Goal: Check status: Check status

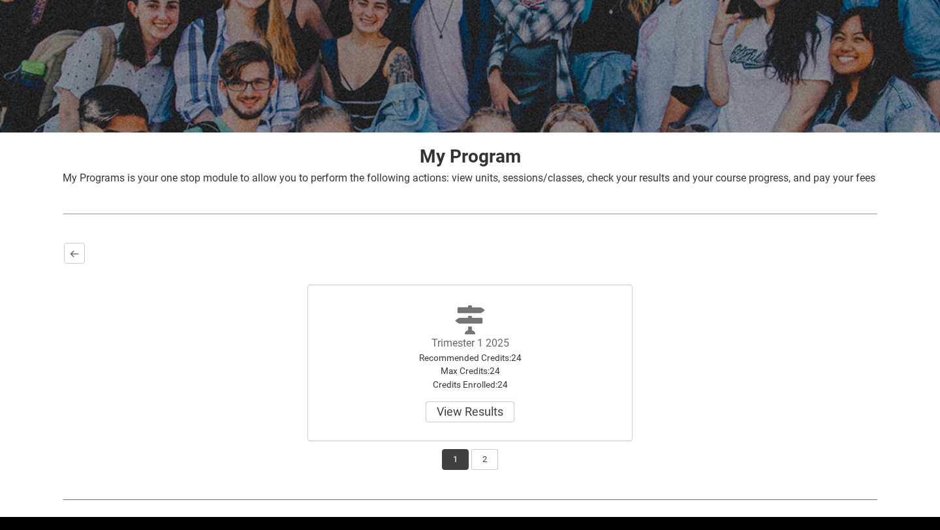
scroll to position [183, 0]
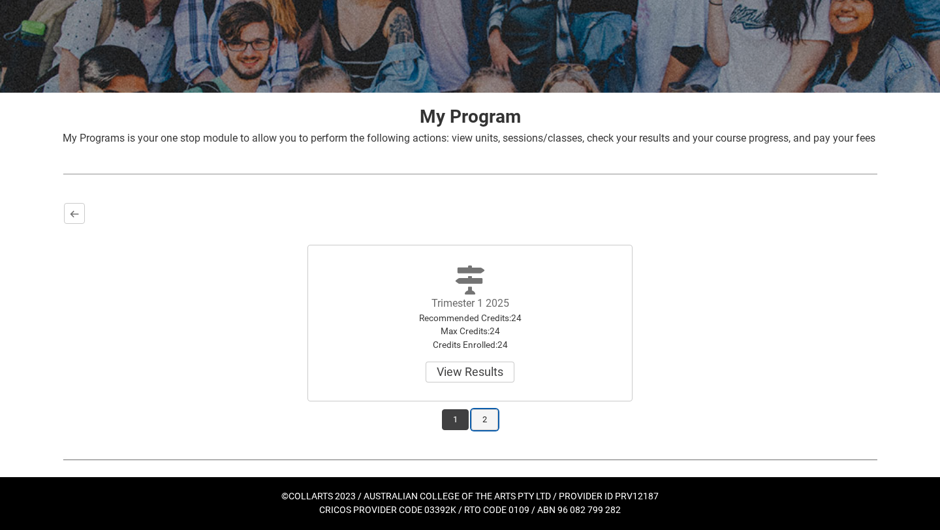
click at [483, 425] on button "2" at bounding box center [484, 419] width 27 height 21
click at [477, 379] on button "View Results" at bounding box center [470, 372] width 89 height 21
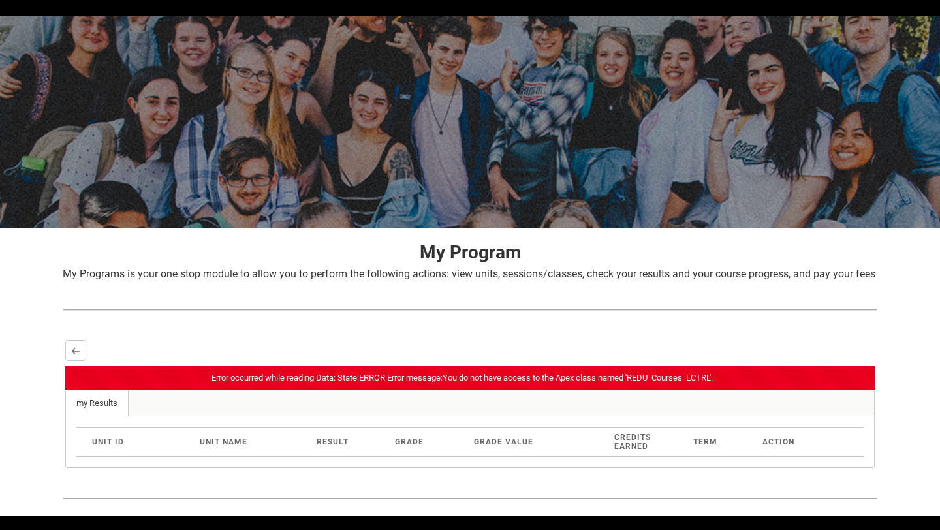
scroll to position [0, 0]
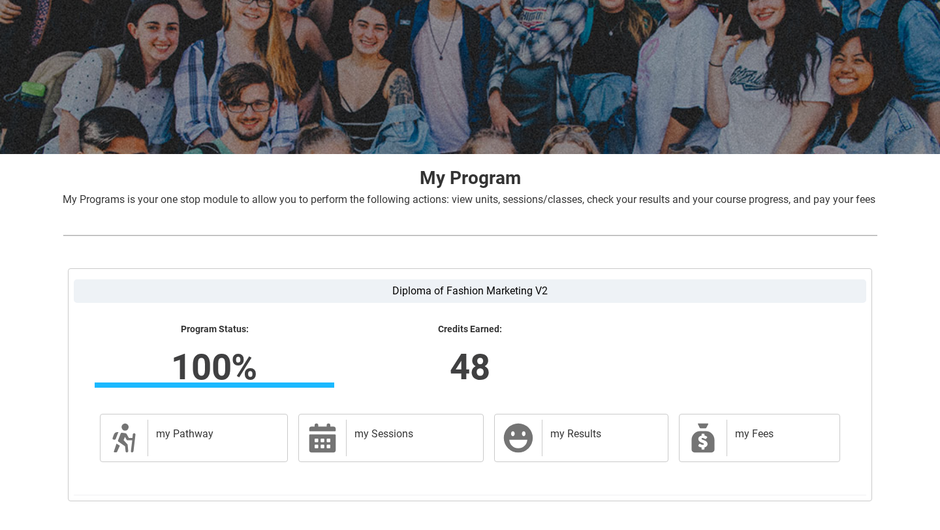
scroll to position [197, 0]
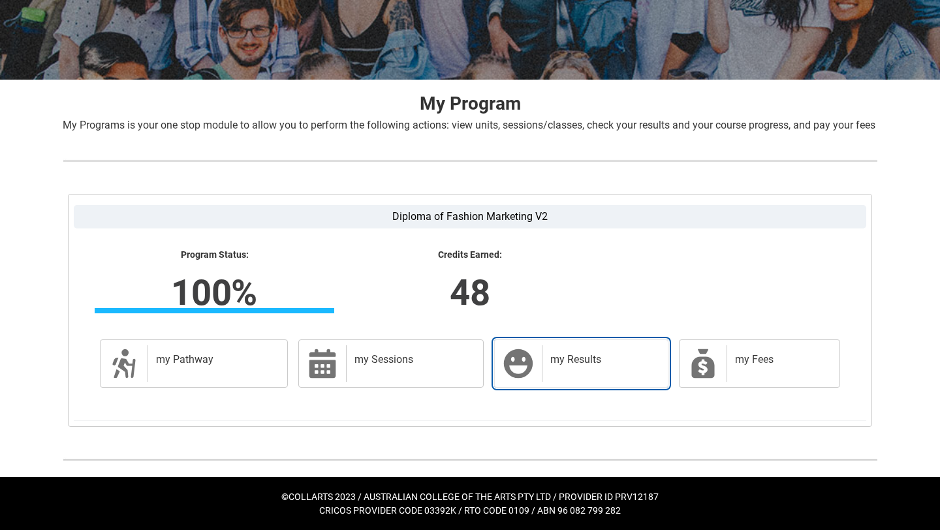
click at [557, 361] on h2 "my Results" at bounding box center [602, 359] width 104 height 13
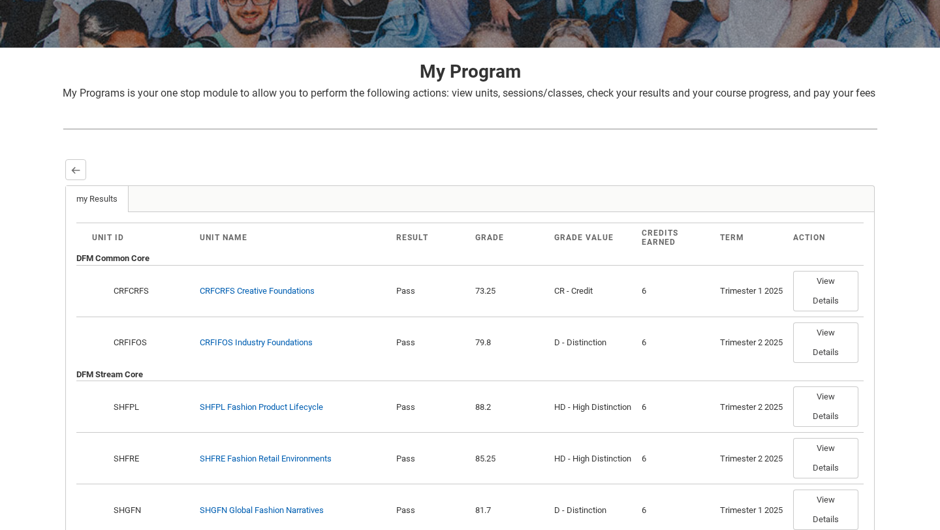
scroll to position [0, 0]
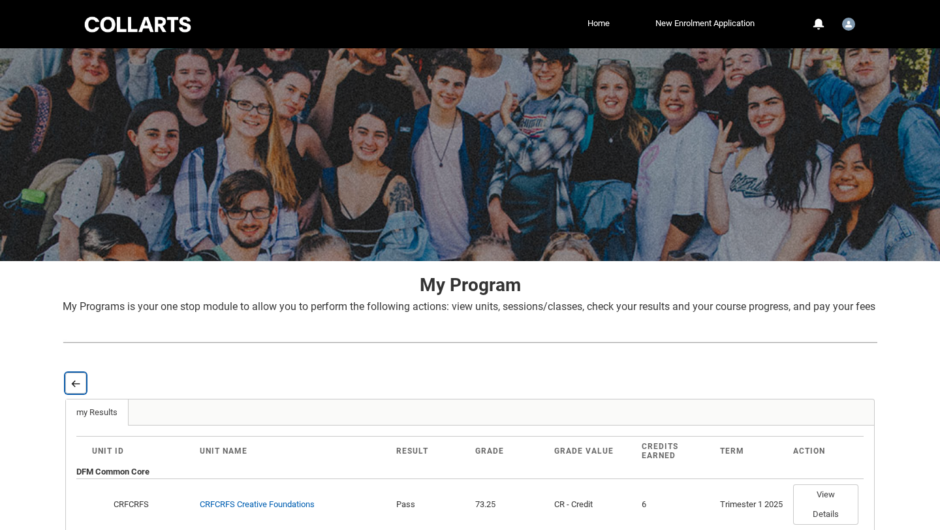
click at [76, 392] on button "Back" at bounding box center [75, 383] width 21 height 21
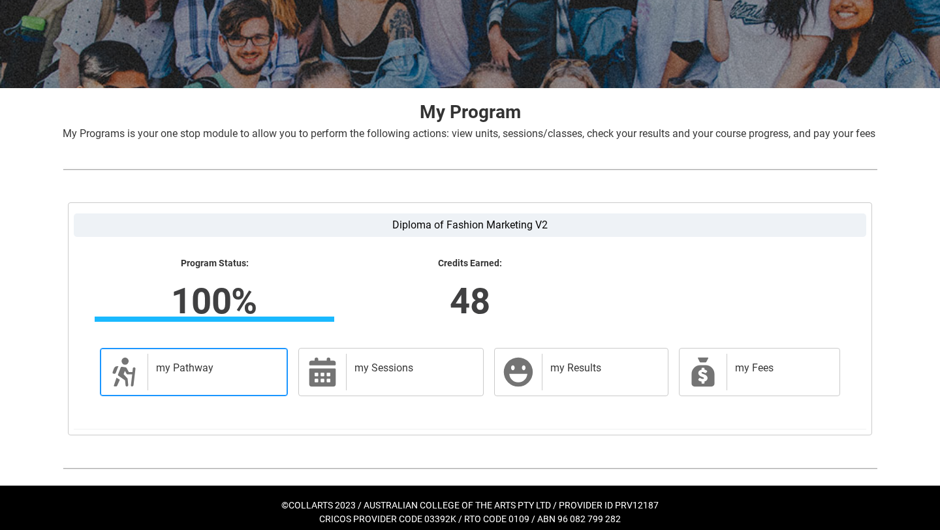
scroll to position [175, 0]
